Goal: Navigation & Orientation: Find specific page/section

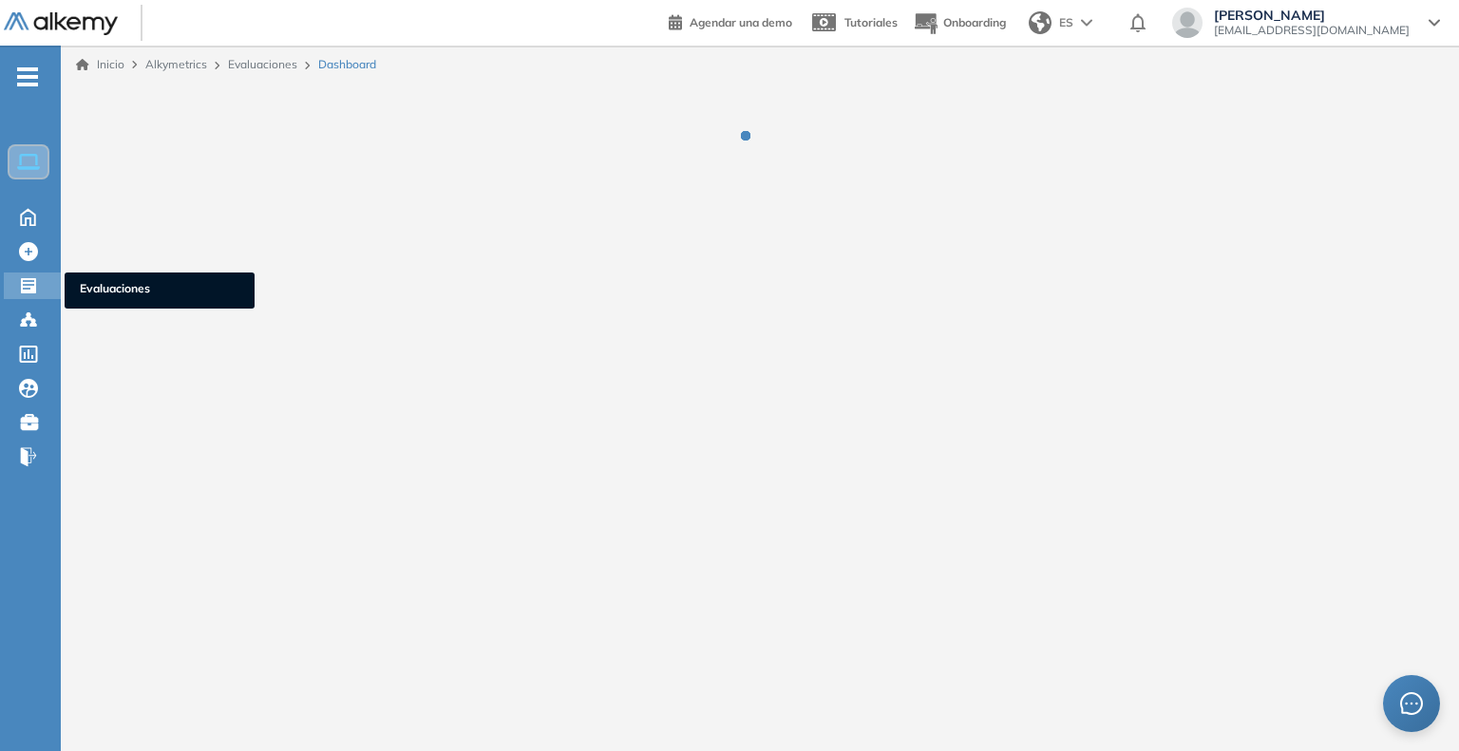
click at [110, 300] on ul "Evaluaciones" at bounding box center [160, 291] width 190 height 36
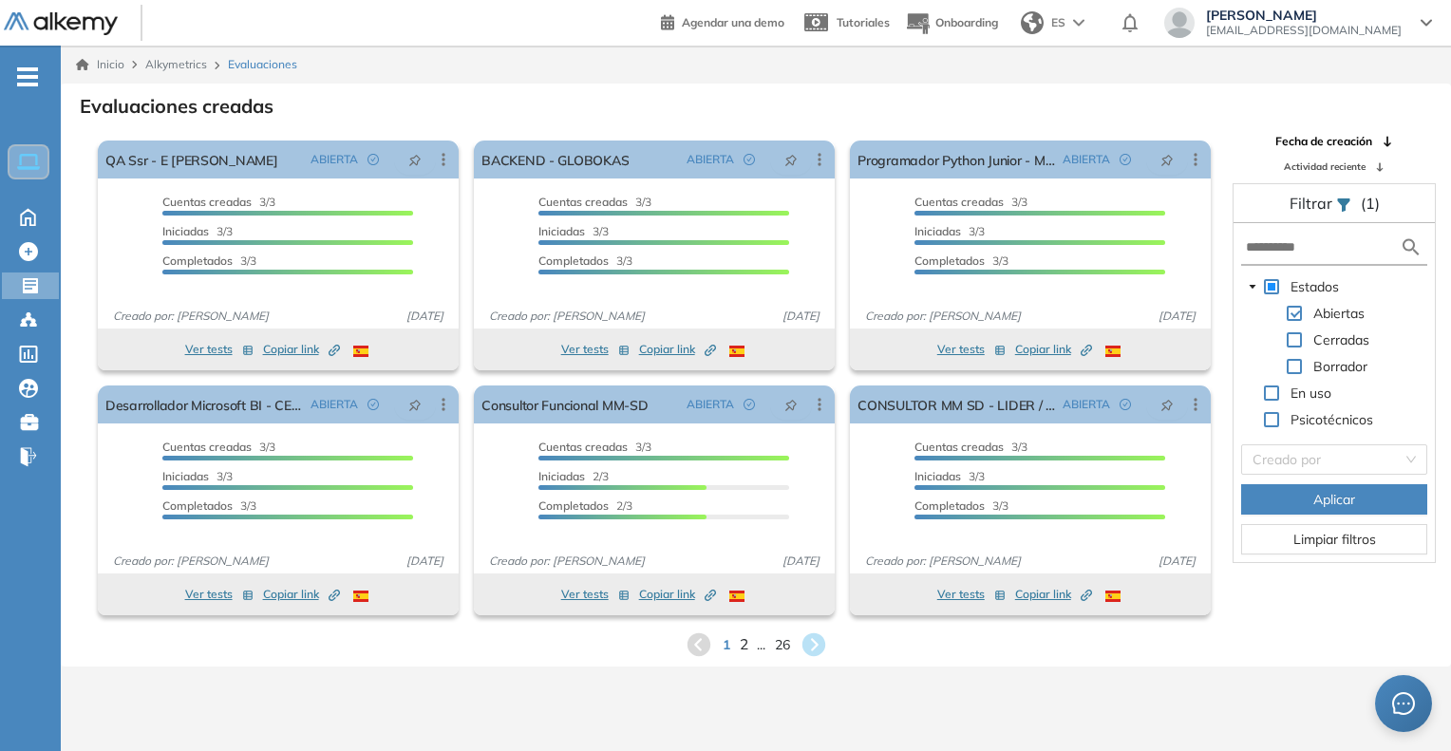
click at [744, 647] on span "2" at bounding box center [743, 644] width 9 height 22
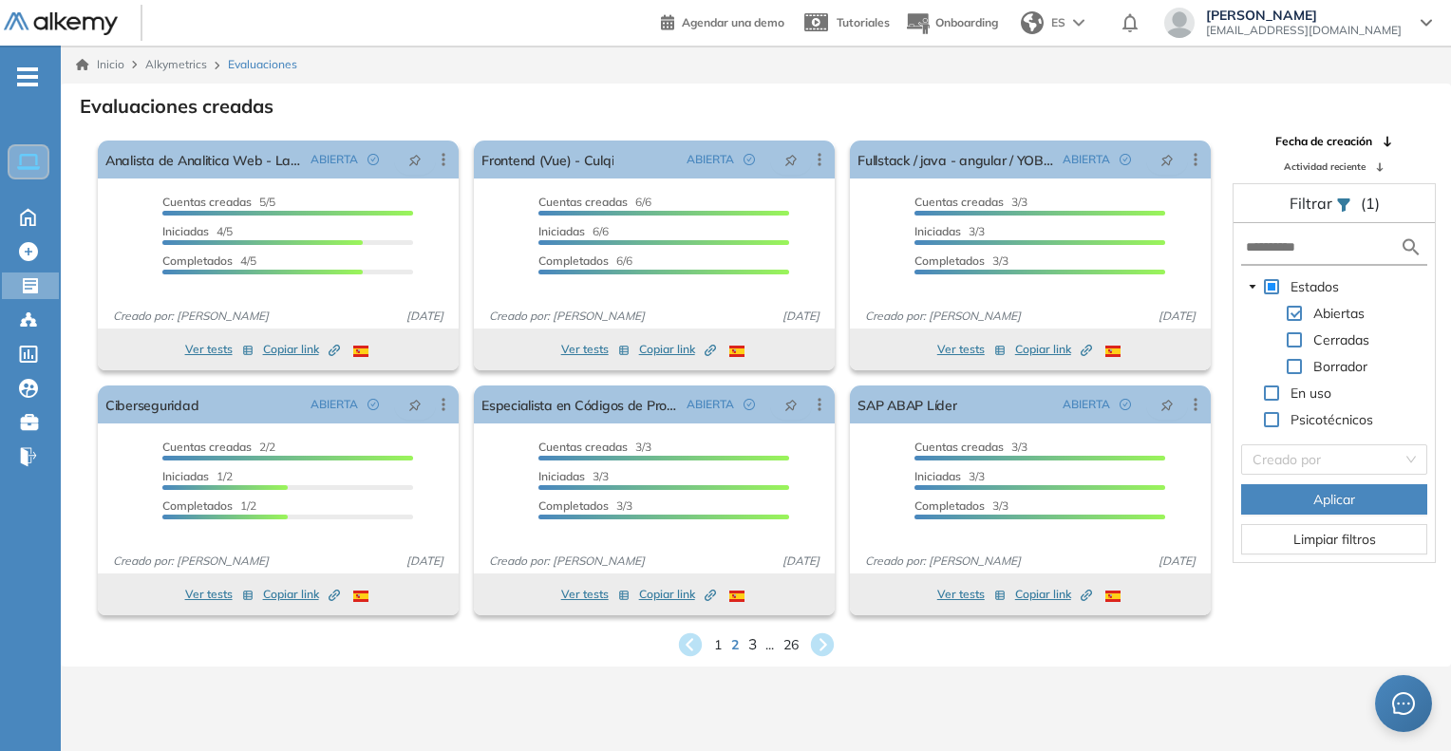
click at [749, 645] on span "3" at bounding box center [751, 644] width 9 height 22
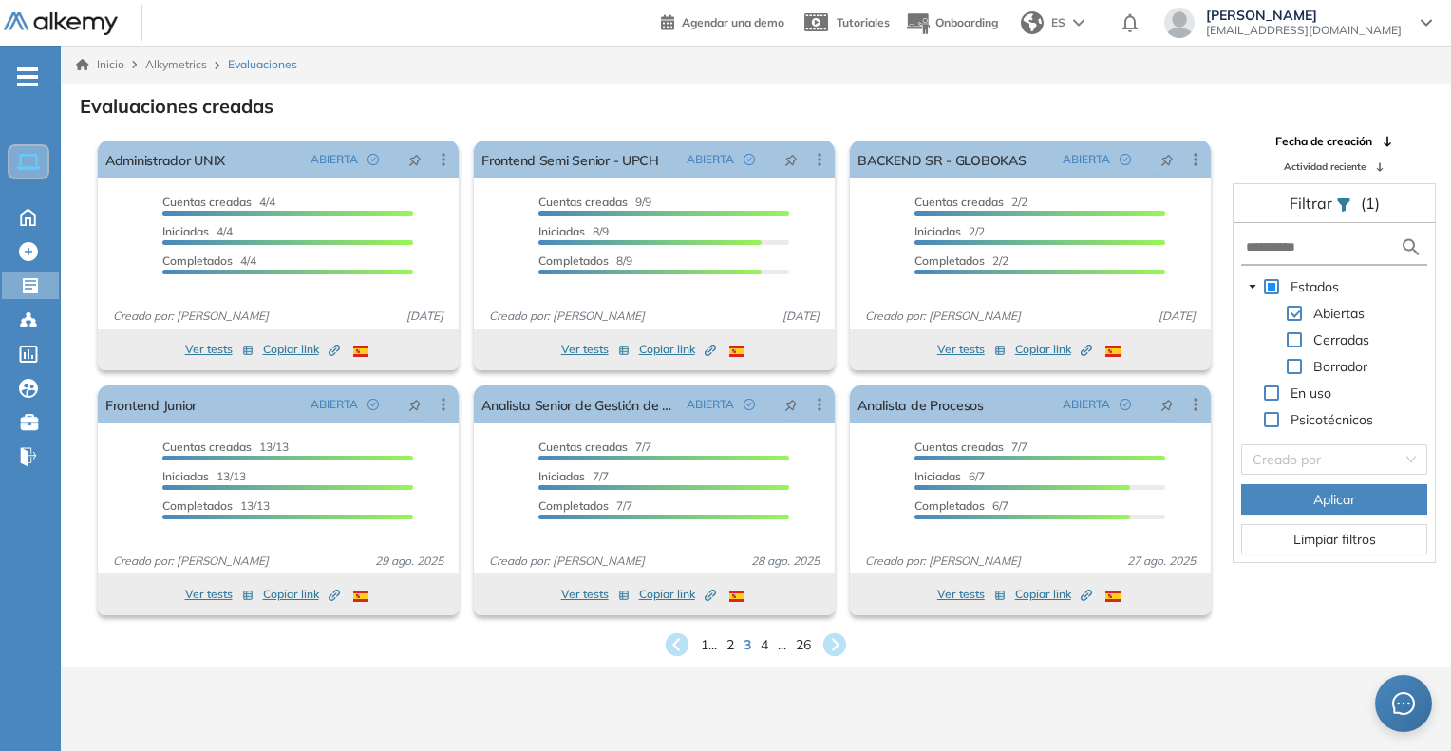
click at [760, 643] on div "1 ... 2 3 4 ... 26" at bounding box center [756, 645] width 1360 height 28
click at [763, 643] on span "4" at bounding box center [765, 644] width 9 height 22
click at [762, 643] on span "5" at bounding box center [765, 644] width 9 height 22
click at [768, 645] on span "6" at bounding box center [765, 644] width 9 height 22
click at [763, 643] on span "7" at bounding box center [765, 644] width 9 height 22
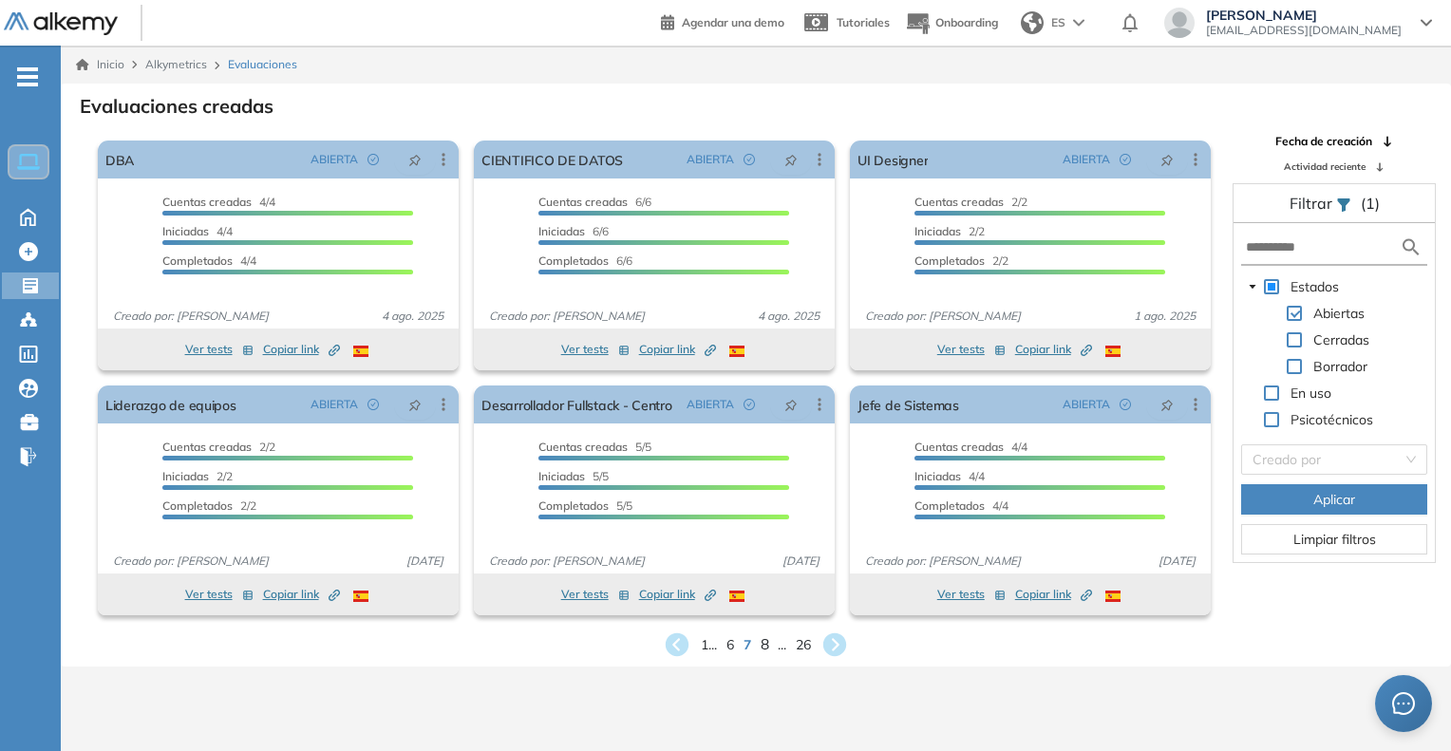
click at [763, 643] on span "8" at bounding box center [765, 644] width 9 height 22
click at [763, 643] on span "9" at bounding box center [765, 644] width 9 height 22
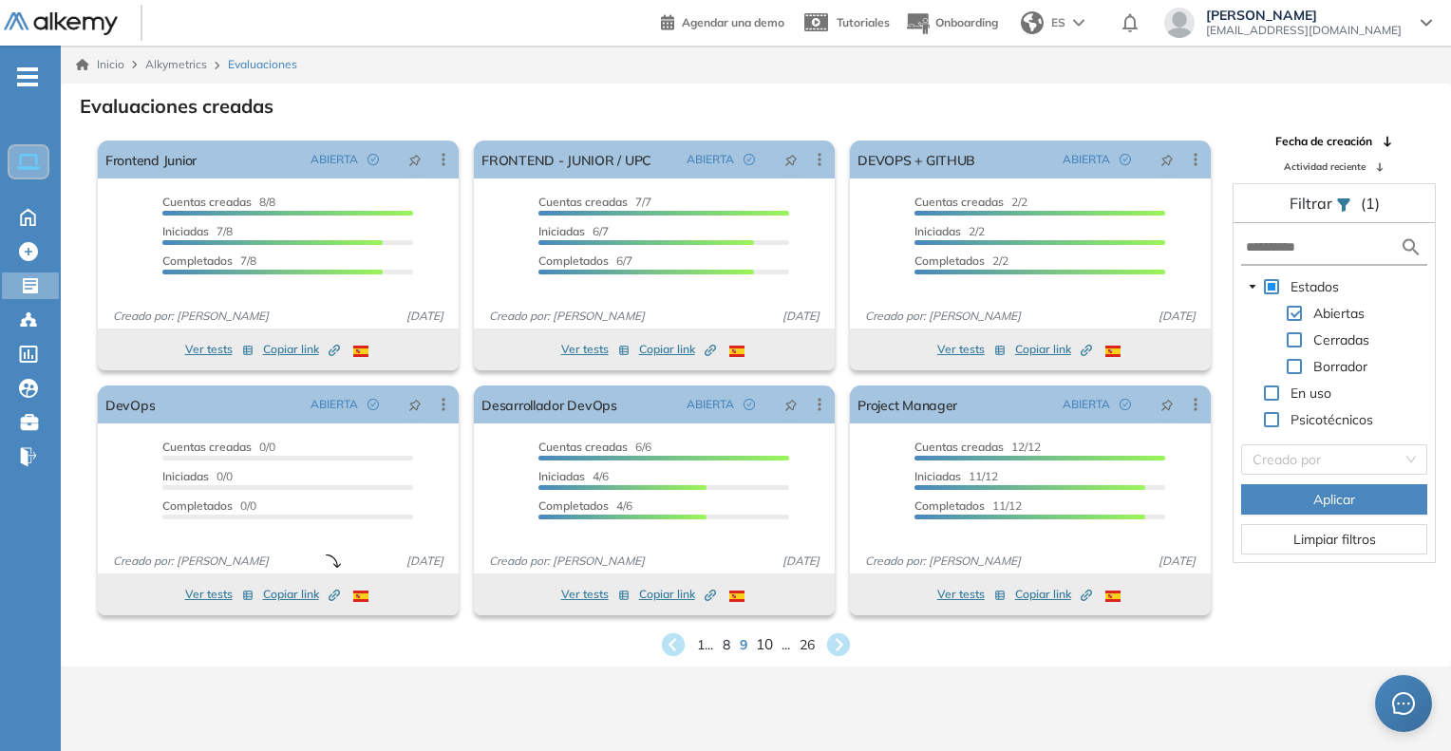
click at [763, 643] on span "10" at bounding box center [764, 644] width 17 height 22
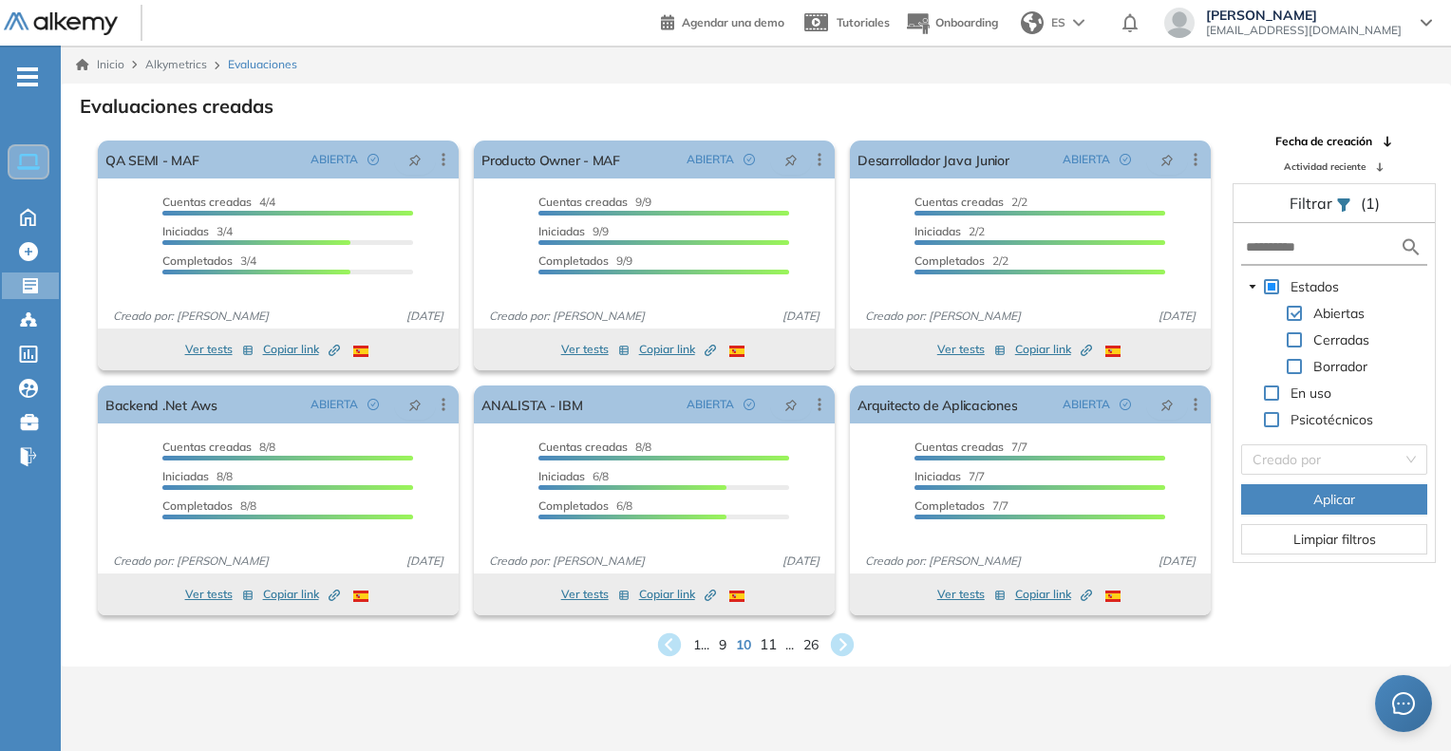
click at [763, 643] on span "11" at bounding box center [768, 644] width 17 height 22
